Goal: Task Accomplishment & Management: Use online tool/utility

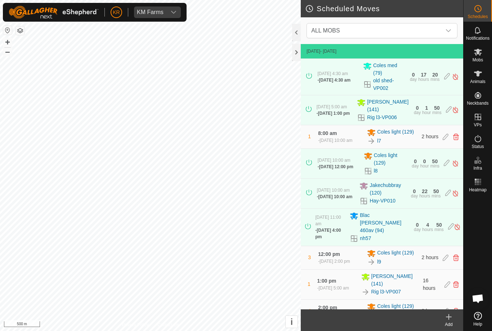
click at [488, 56] on div "Mobs" at bounding box center [478, 54] width 28 height 22
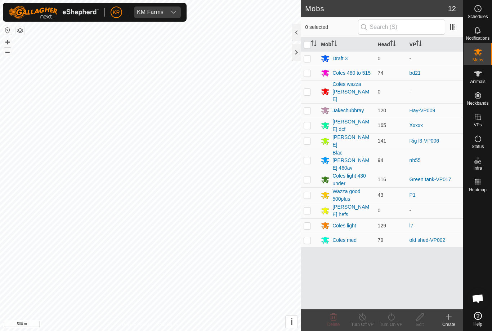
click at [310, 192] on p-checkbox at bounding box center [307, 195] width 7 height 6
checkbox input "true"
click at [392, 318] on icon at bounding box center [391, 316] width 9 height 9
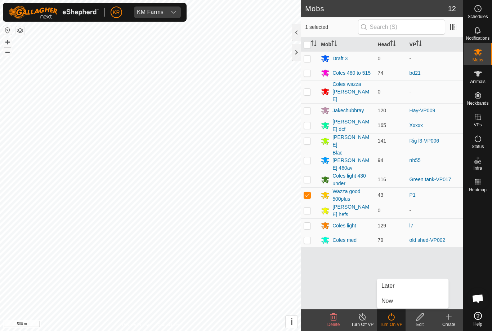
click at [399, 298] on link "Now" at bounding box center [412, 300] width 71 height 14
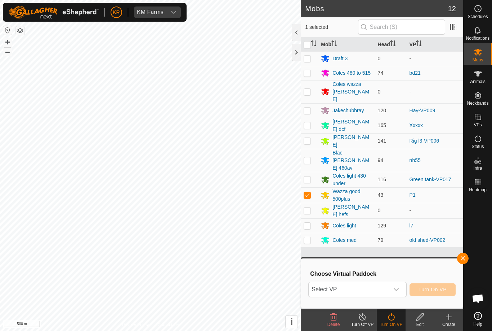
click at [389, 289] on span "Select VP" at bounding box center [349, 289] width 80 height 14
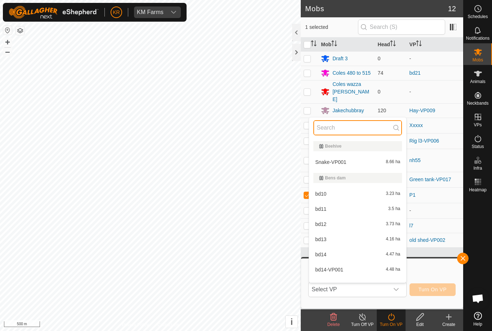
click at [358, 125] on input "text" at bounding box center [358, 127] width 89 height 15
type input "P2"
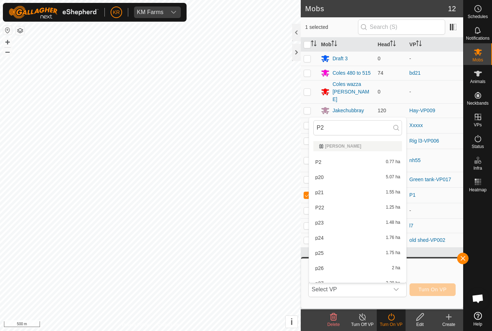
click at [380, 162] on div "P2 0.77 ha" at bounding box center [358, 162] width 89 height 9
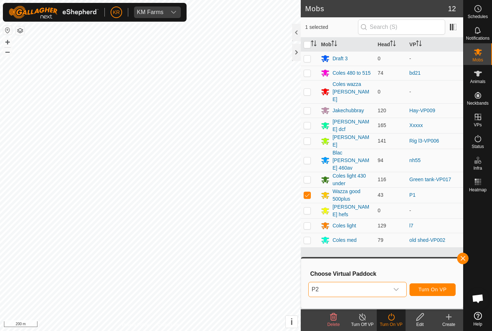
click at [434, 288] on span "Turn On VP" at bounding box center [433, 289] width 28 height 6
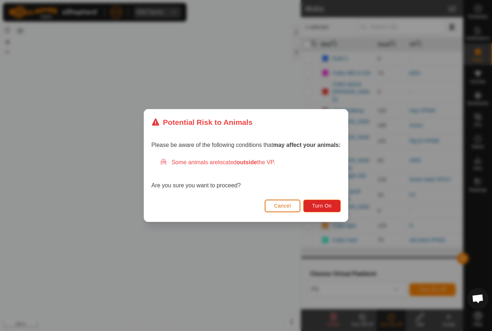
click at [326, 204] on span "Turn On" at bounding box center [322, 206] width 19 height 6
